Goal: Navigation & Orientation: Find specific page/section

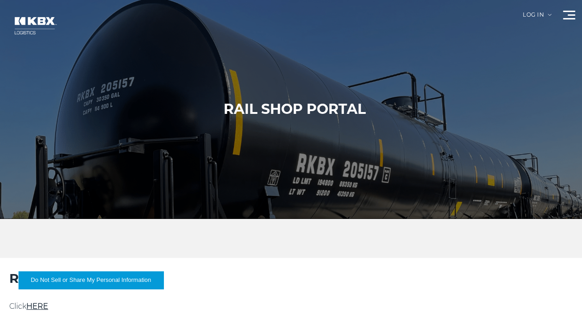
click at [531, 19] on div "Log in" at bounding box center [536, 18] width 29 height 12
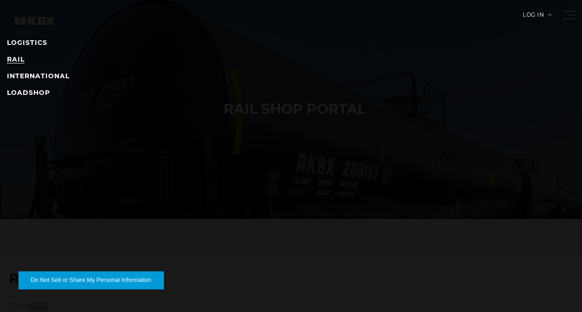
click at [14, 58] on link "RAIL" at bounding box center [16, 59] width 18 height 8
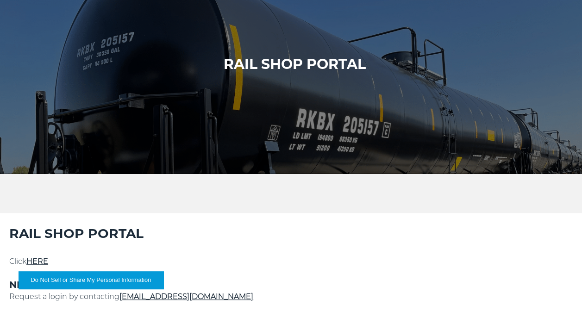
scroll to position [139, 0]
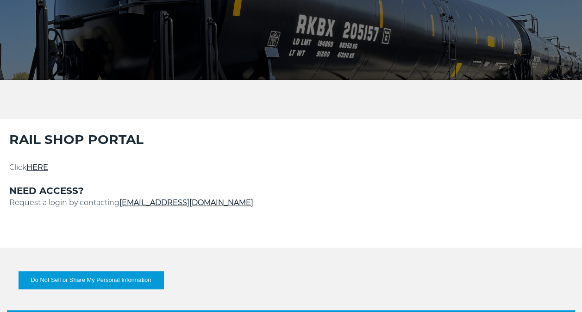
click at [40, 167] on link "HERE" at bounding box center [37, 167] width 22 height 9
